Goal: Task Accomplishment & Management: Use online tool/utility

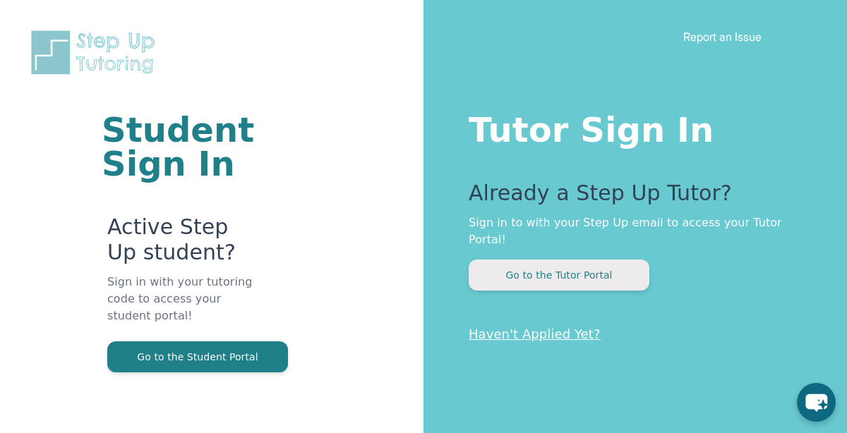
click at [581, 264] on button "Go to the Tutor Portal" at bounding box center [559, 275] width 181 height 31
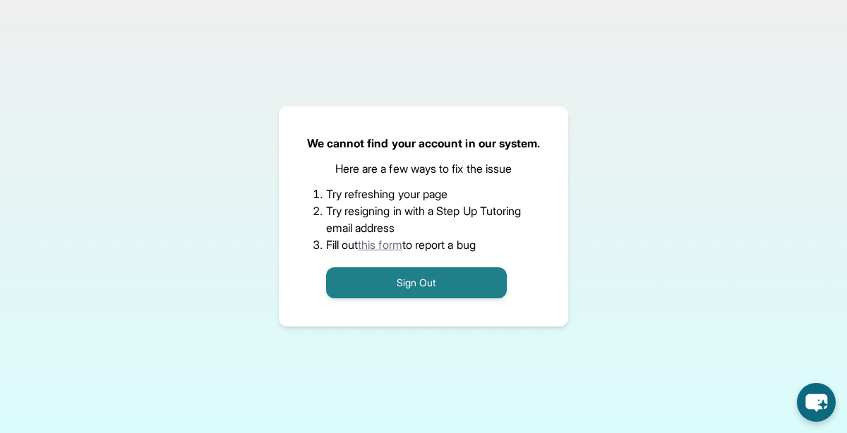
click at [826, 28] on div "We cannot find your account in our system. Here are a few ways to fix the issue…" at bounding box center [423, 216] width 847 height 433
click at [490, 72] on div "We cannot find your account in our system. Here are a few ways to fix the issue…" at bounding box center [423, 216] width 847 height 433
